Goal: Task Accomplishment & Management: Use online tool/utility

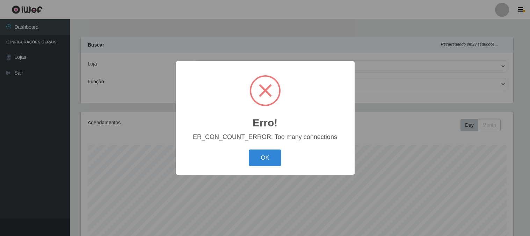
select select "158"
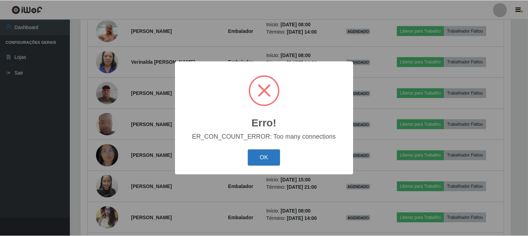
scroll to position [369, 0]
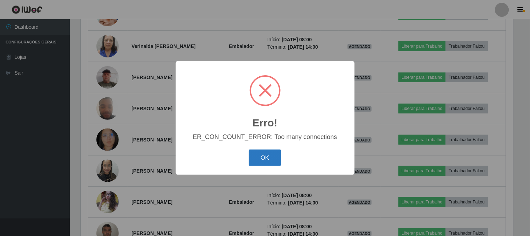
click at [275, 160] on button "OK" at bounding box center [265, 157] width 32 height 16
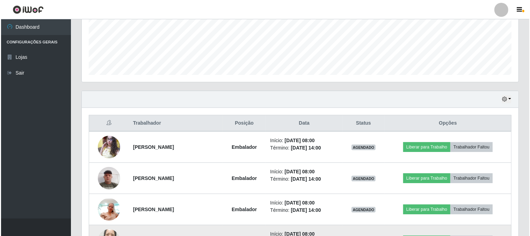
scroll to position [214, 0]
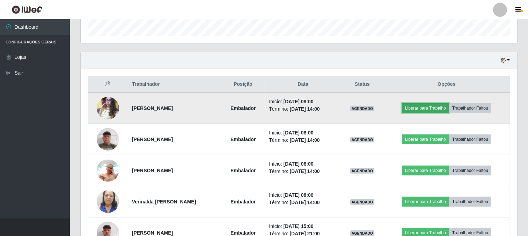
click at [426, 110] on button "Liberar para Trabalho" at bounding box center [425, 108] width 47 height 10
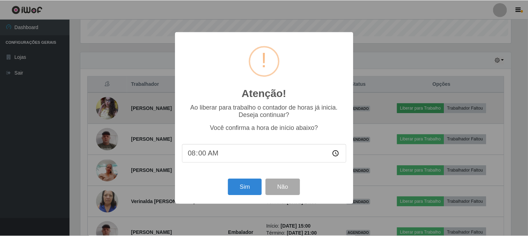
scroll to position [145, 432]
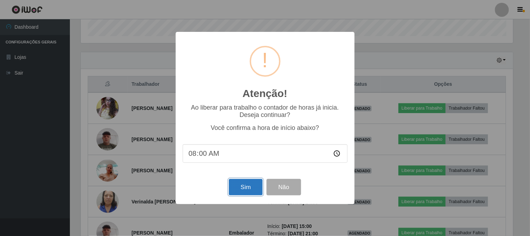
click at [259, 187] on button "Sim" at bounding box center [246, 187] width 34 height 16
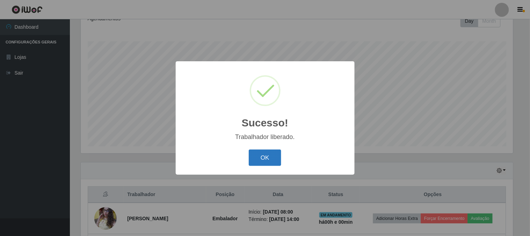
click at [259, 160] on button "OK" at bounding box center [265, 157] width 32 height 16
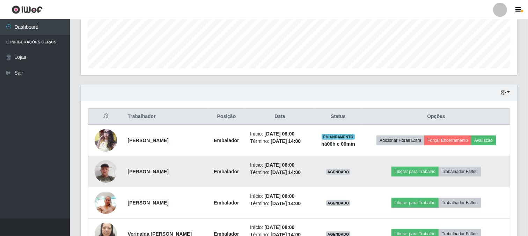
scroll to position [220, 0]
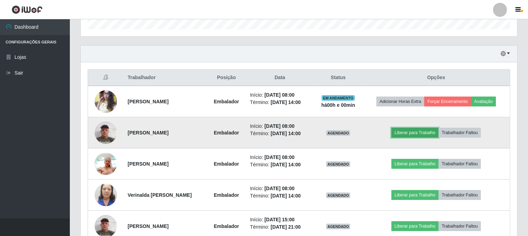
click at [424, 133] on button "Liberar para Trabalho" at bounding box center [415, 133] width 47 height 10
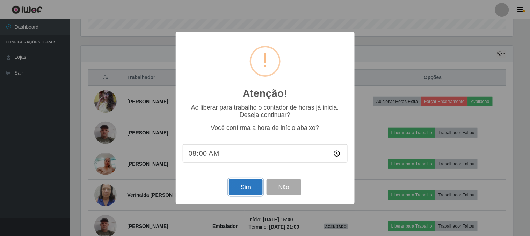
click at [247, 188] on button "Sim" at bounding box center [246, 187] width 34 height 16
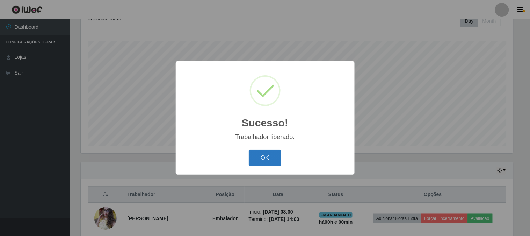
click at [271, 158] on button "OK" at bounding box center [265, 157] width 32 height 16
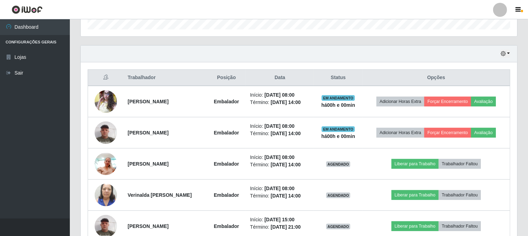
scroll to position [259, 0]
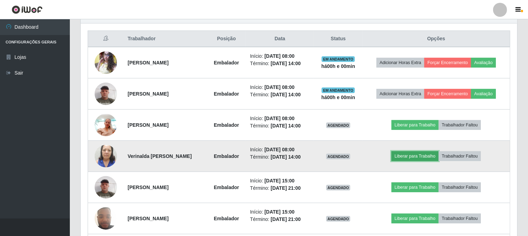
click at [413, 155] on button "Liberar para Trabalho" at bounding box center [415, 156] width 47 height 10
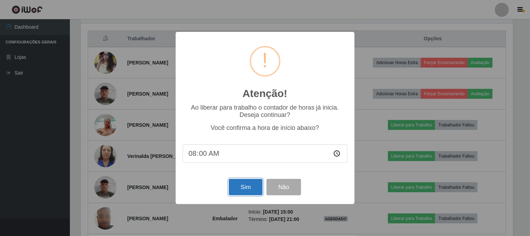
click at [247, 182] on button "Sim" at bounding box center [246, 187] width 34 height 16
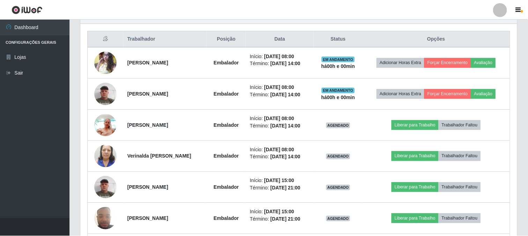
scroll to position [0, 0]
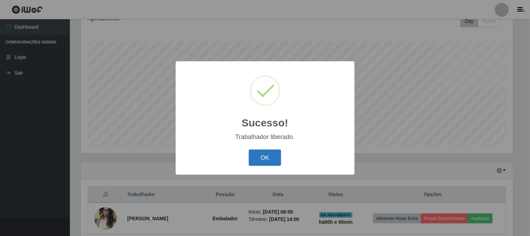
click at [269, 159] on button "OK" at bounding box center [265, 157] width 32 height 16
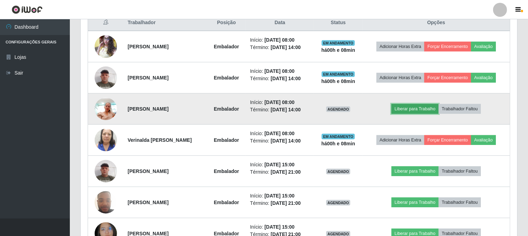
click at [404, 104] on button "Liberar para Trabalho" at bounding box center [415, 109] width 47 height 10
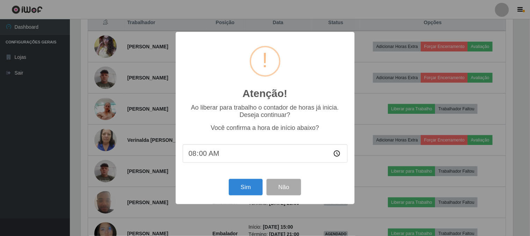
type input "08:09"
click at [247, 186] on button "Sim" at bounding box center [246, 187] width 34 height 16
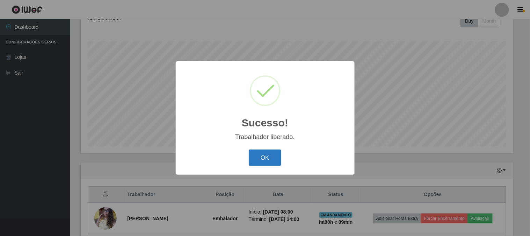
click at [266, 150] on button "OK" at bounding box center [265, 157] width 32 height 16
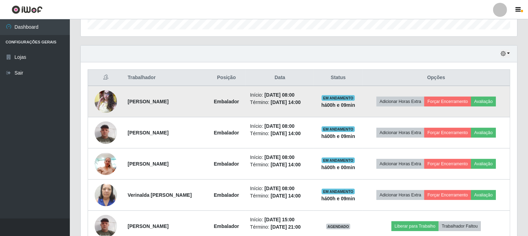
scroll to position [259, 0]
